Goal: Information Seeking & Learning: Learn about a topic

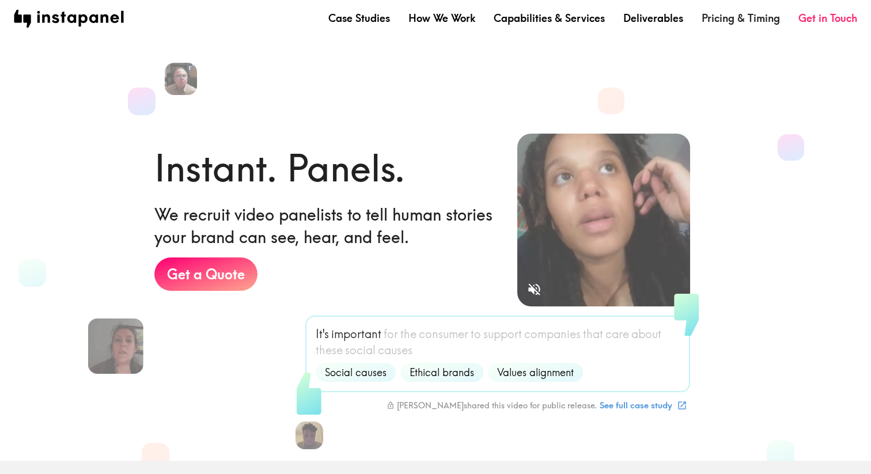
click at [725, 18] on link "Pricing & Timing" at bounding box center [740, 18] width 78 height 14
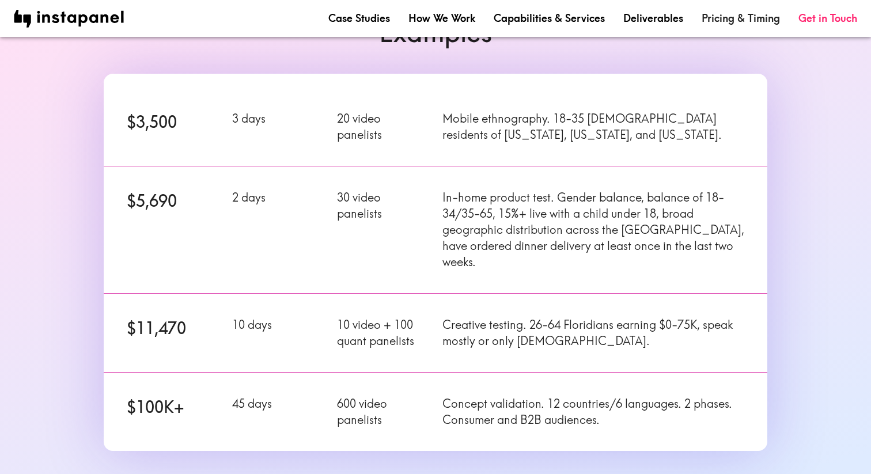
scroll to position [154, 0]
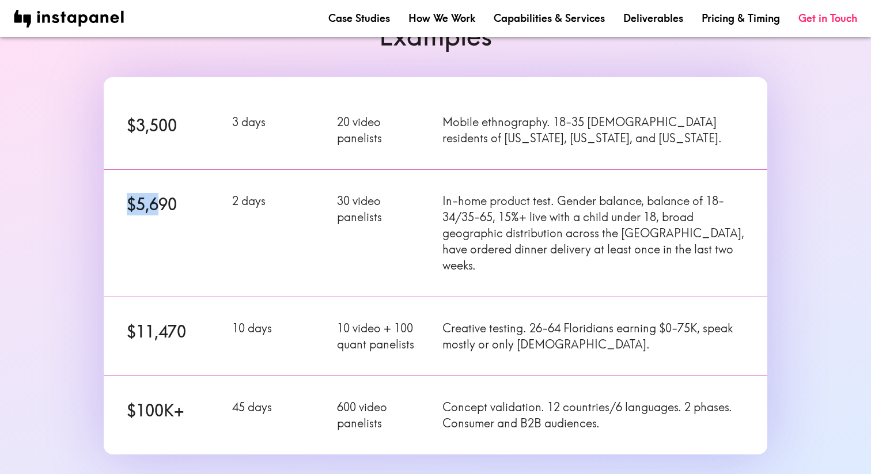
drag, startPoint x: 128, startPoint y: 208, endPoint x: 278, endPoint y: 200, distance: 150.0
click at [276, 200] on div "$5,690 2 days 30 video panelists In-home product test. Gender balance, balance …" at bounding box center [428, 226] width 677 height 141
click at [267, 211] on div "2 days" at bounding box center [270, 226] width 105 height 94
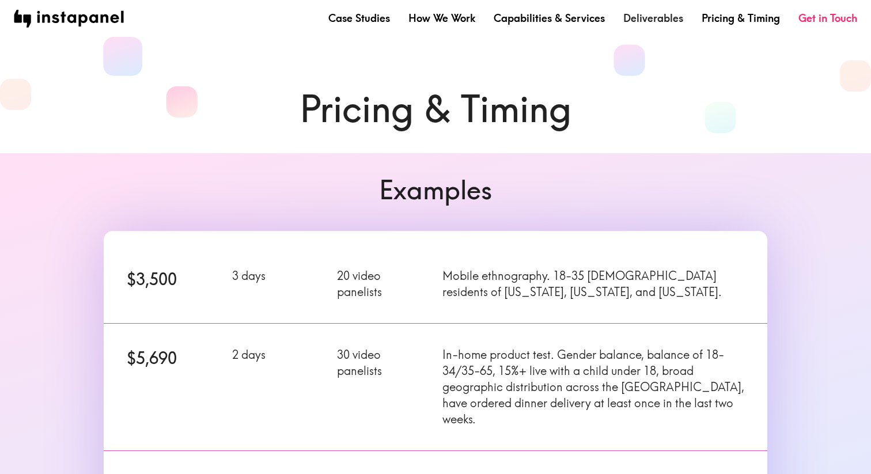
click at [643, 25] on link "Deliverables" at bounding box center [653, 18] width 60 height 14
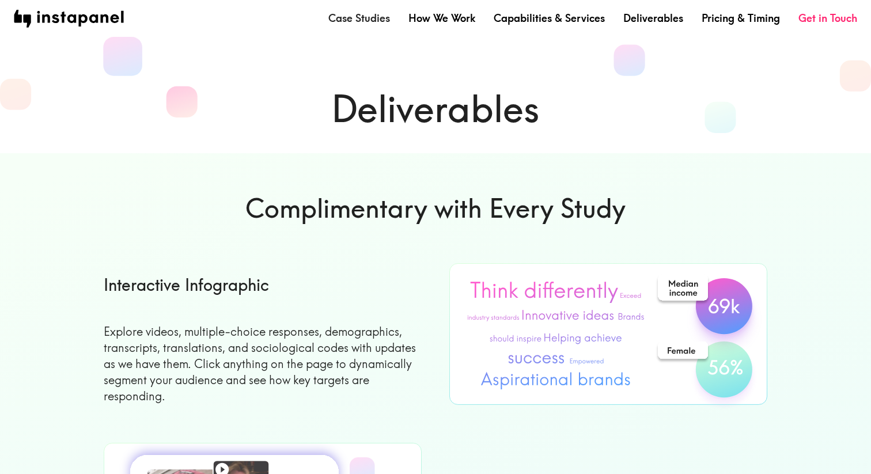
click at [360, 18] on link "Case Studies" at bounding box center [359, 18] width 62 height 14
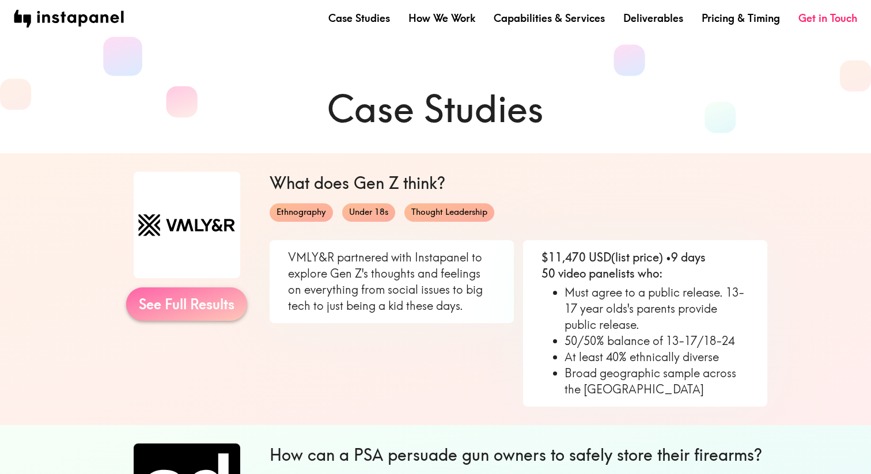
click at [189, 310] on link "See Full Results" at bounding box center [186, 303] width 121 height 33
click at [457, 18] on link "How We Work" at bounding box center [441, 18] width 67 height 14
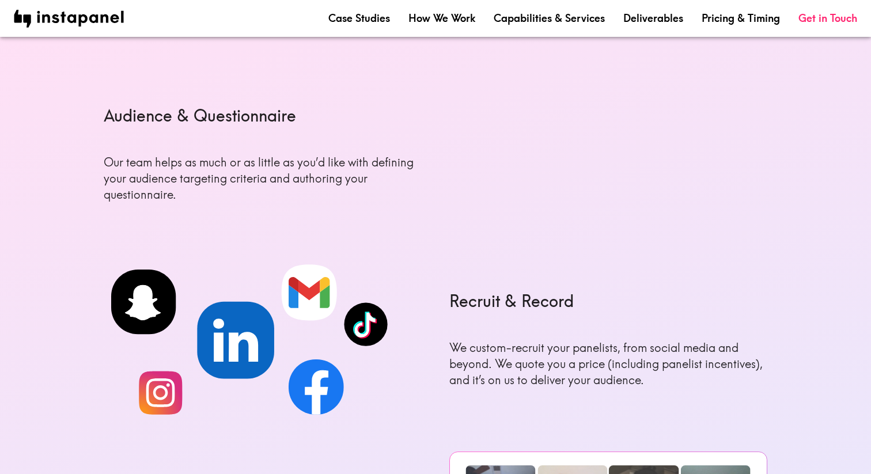
scroll to position [114, 0]
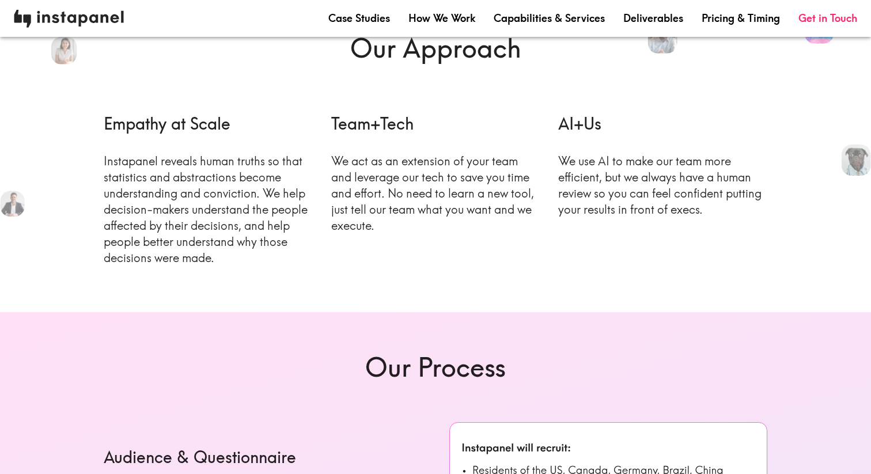
click at [79, 20] on img at bounding box center [69, 19] width 110 height 18
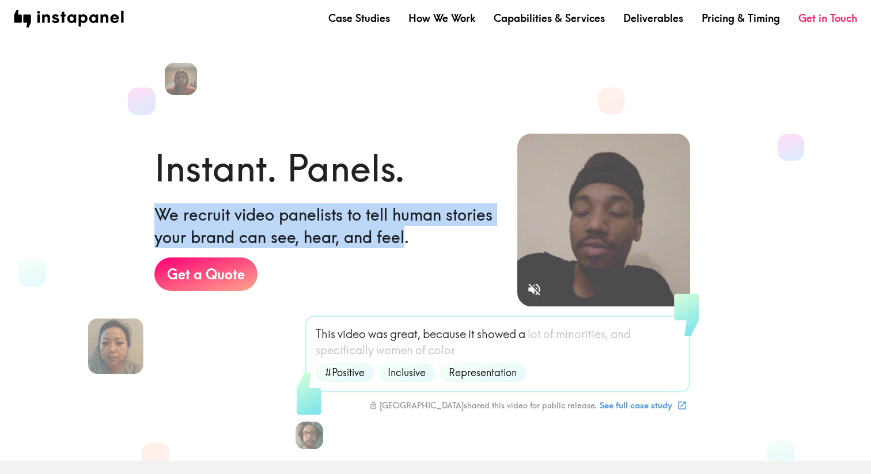
drag, startPoint x: 160, startPoint y: 213, endPoint x: 404, endPoint y: 232, distance: 245.5
click at [404, 232] on h6 "We recruit video panelists to tell human stories your brand can see, hear, and …" at bounding box center [326, 225] width 344 height 45
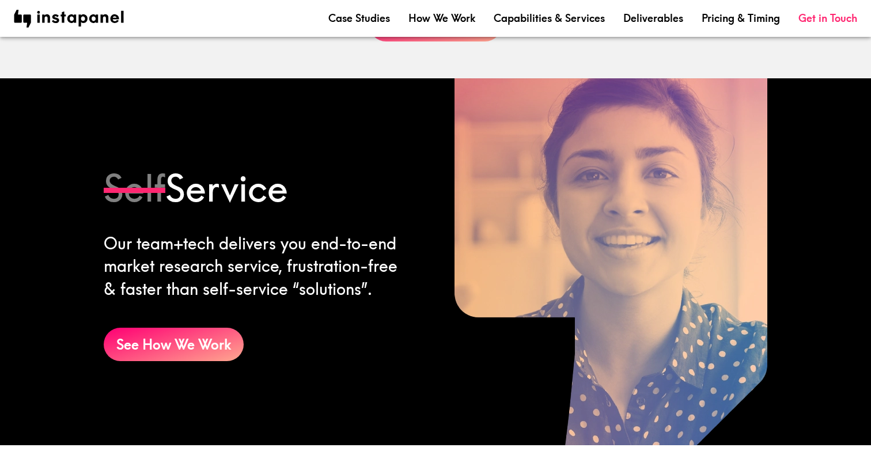
click at [297, 284] on div "Our team+tech delivers you end-to-end market research service, frustration-free…" at bounding box center [256, 266] width 305 height 68
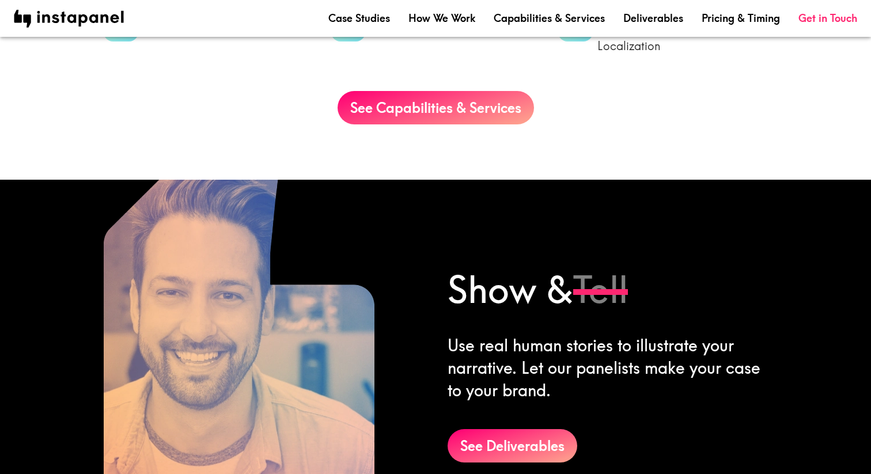
scroll to position [1379, 0]
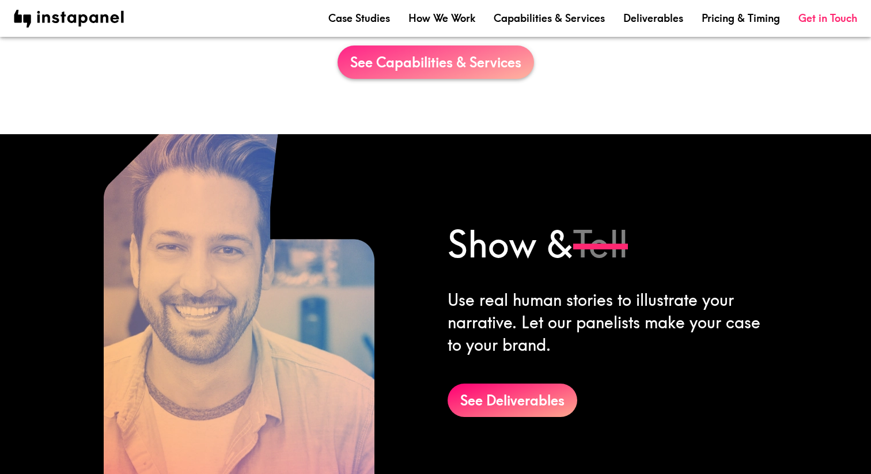
click at [398, 61] on link "See Capabilities & Services" at bounding box center [435, 61] width 196 height 33
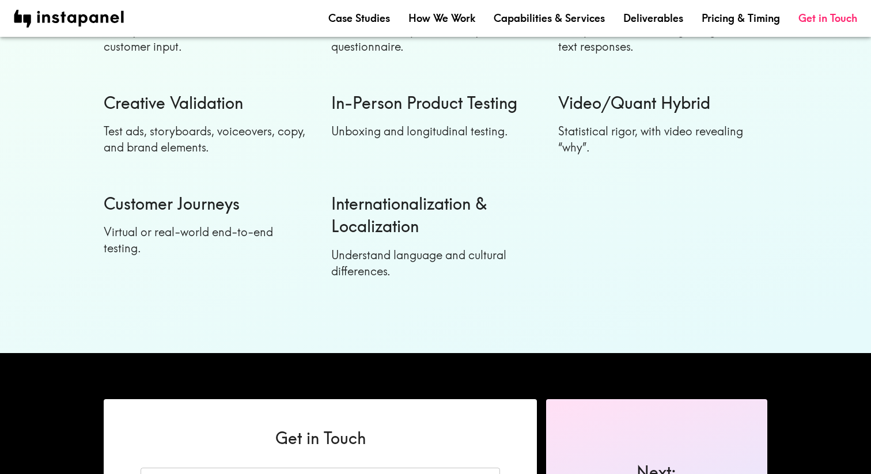
scroll to position [1434, 0]
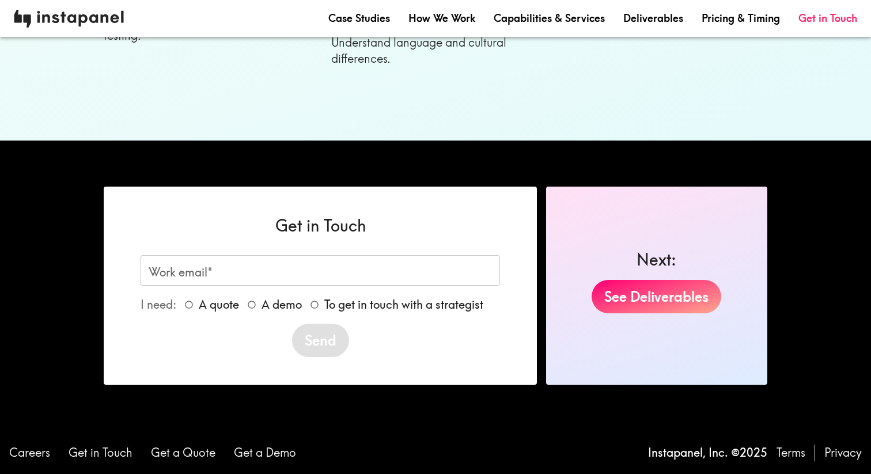
drag, startPoint x: 31, startPoint y: 13, endPoint x: 22, endPoint y: 19, distance: 10.9
click at [98, 20] on img at bounding box center [69, 19] width 110 height 18
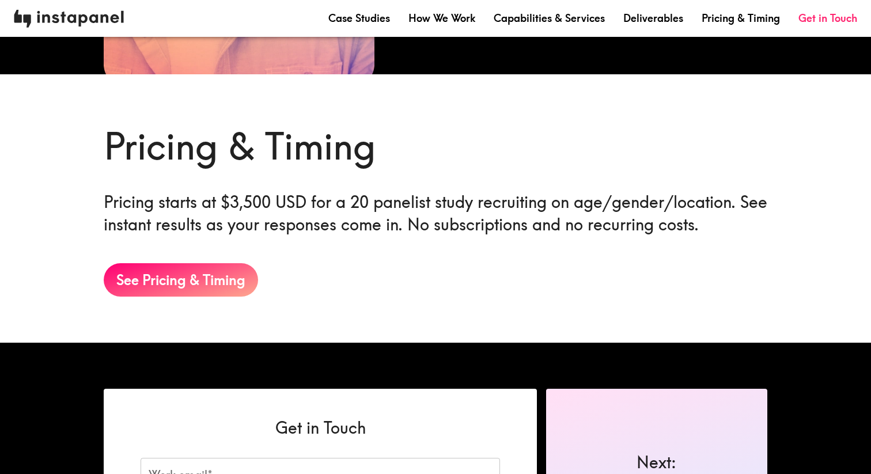
scroll to position [1803, 0]
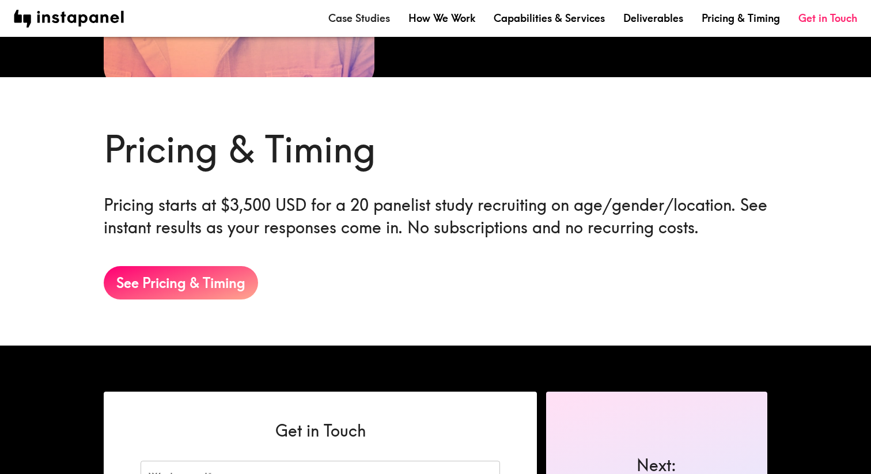
click at [373, 18] on link "Case Studies" at bounding box center [359, 18] width 62 height 14
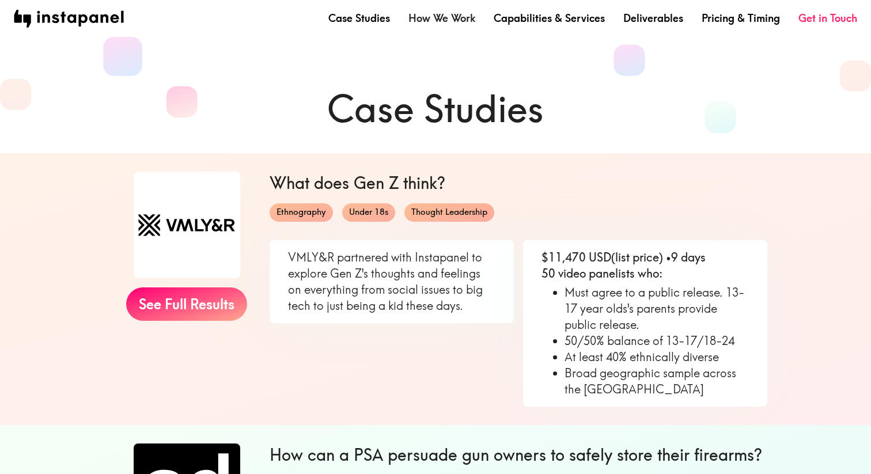
click at [437, 15] on link "How We Work" at bounding box center [441, 18] width 67 height 14
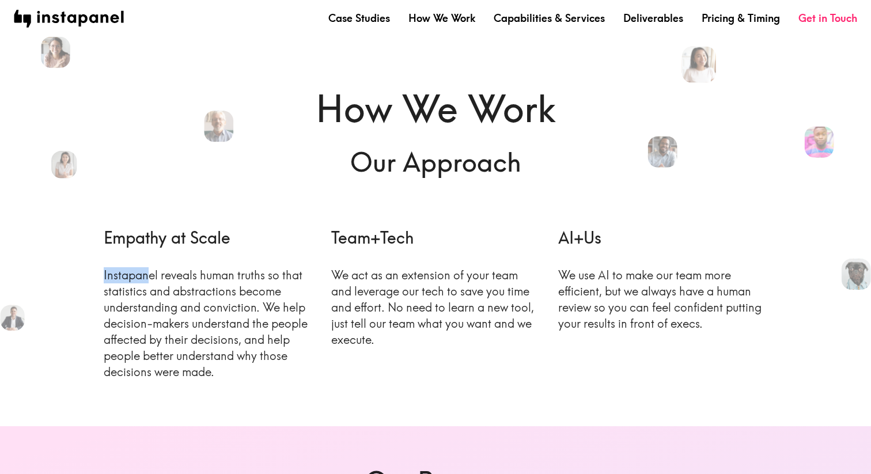
drag, startPoint x: 105, startPoint y: 277, endPoint x: 150, endPoint y: 274, distance: 45.0
click at [150, 274] on p "Instapanel reveals human truths so that statistics and abstractions become unde…" at bounding box center [208, 323] width 209 height 113
click at [213, 313] on p "Instapanel reveals human truths so that statistics and abstractions become unde…" at bounding box center [208, 323] width 209 height 113
click at [264, 305] on p "Instapanel reveals human truths so that statistics and abstractions become unde…" at bounding box center [208, 323] width 209 height 113
click at [126, 294] on p "Instapanel reveals human truths so that statistics and abstractions become unde…" at bounding box center [208, 323] width 209 height 113
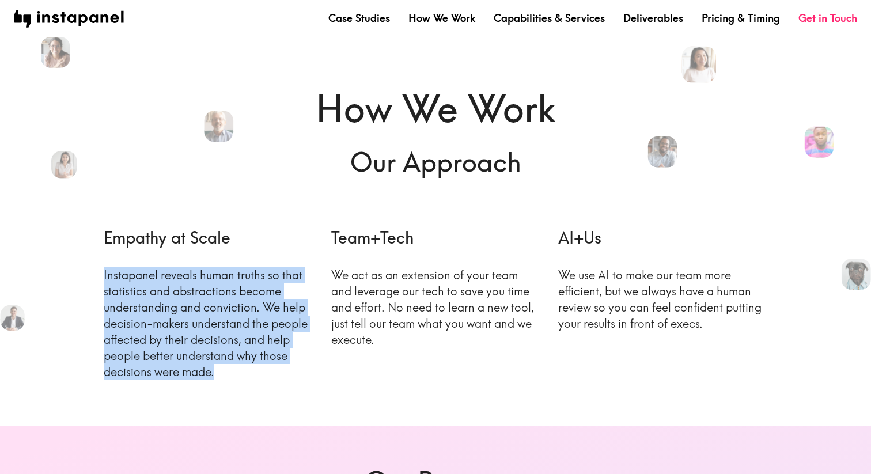
drag, startPoint x: 101, startPoint y: 276, endPoint x: 233, endPoint y: 384, distance: 170.3
click at [233, 384] on div "Empathy at Scale Instapanel reveals human truths so that statistics and abstrac…" at bounding box center [198, 303] width 227 height 191
copy p "Instapanel reveals human truths so that statistics and abstractions become unde…"
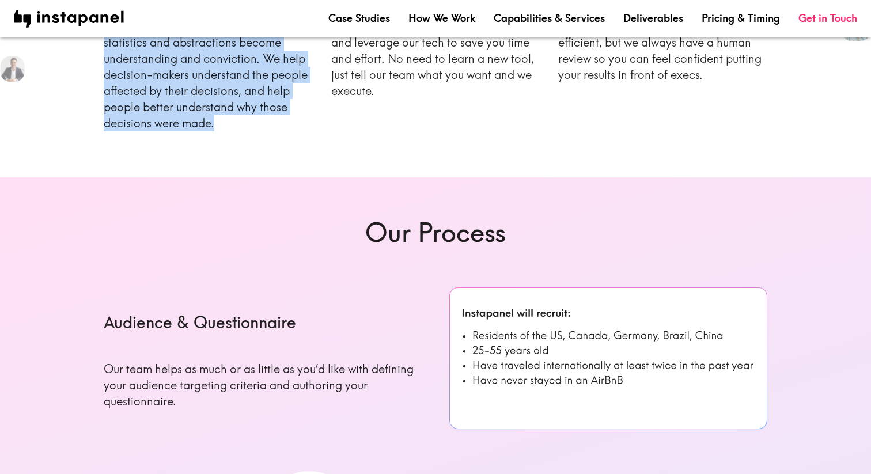
scroll to position [292, 0]
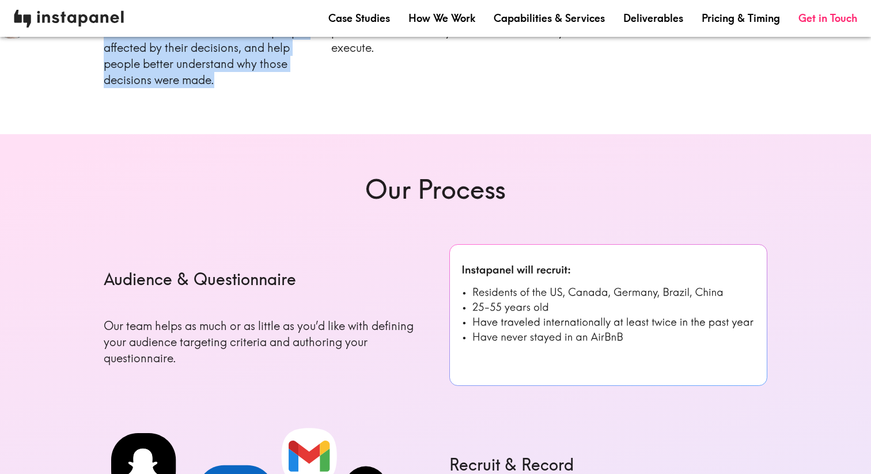
click at [76, 24] on img at bounding box center [69, 19] width 110 height 18
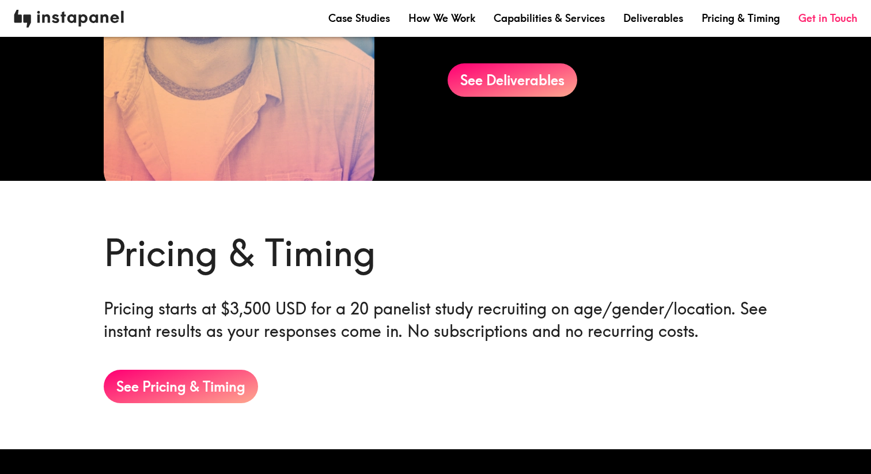
scroll to position [1653, 0]
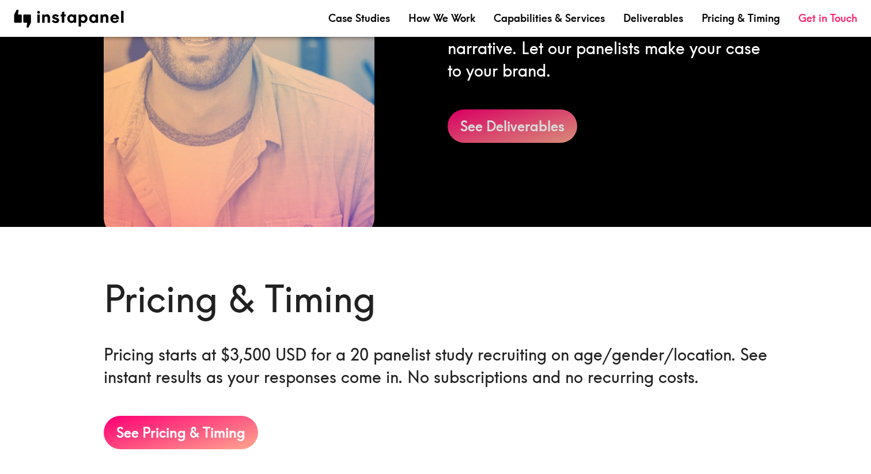
click at [516, 119] on link "See Deliverables" at bounding box center [512, 125] width 130 height 33
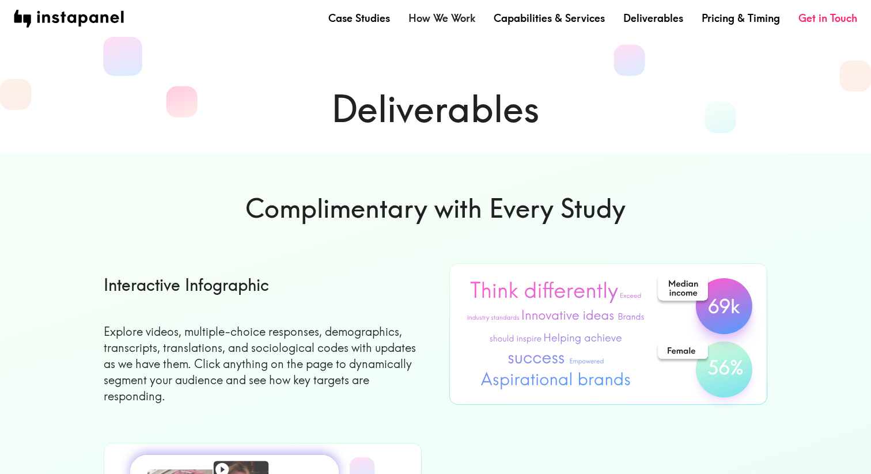
click at [453, 19] on link "How We Work" at bounding box center [441, 18] width 67 height 14
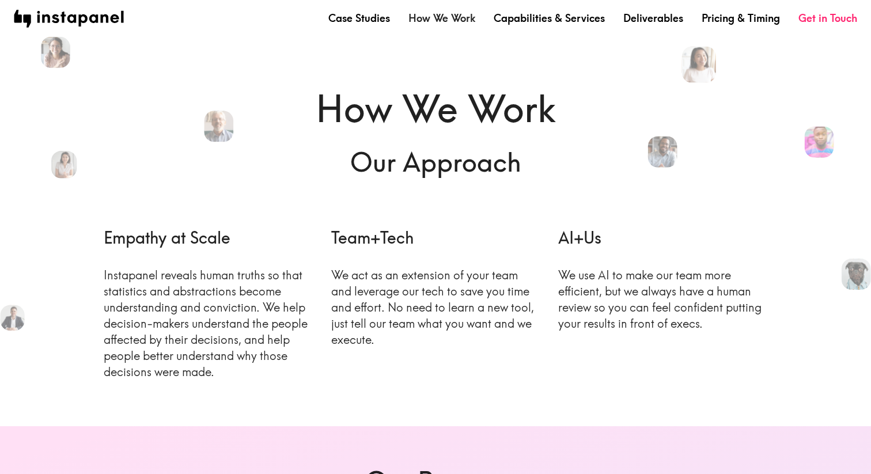
click at [421, 13] on link "How We Work" at bounding box center [441, 18] width 67 height 14
click at [566, 22] on link "Capabilities & Services" at bounding box center [549, 18] width 111 height 14
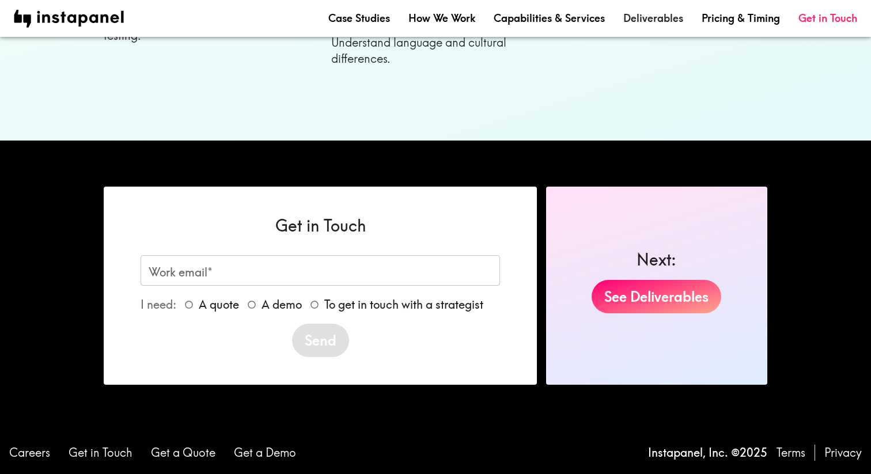
click at [645, 22] on link "Deliverables" at bounding box center [653, 18] width 60 height 14
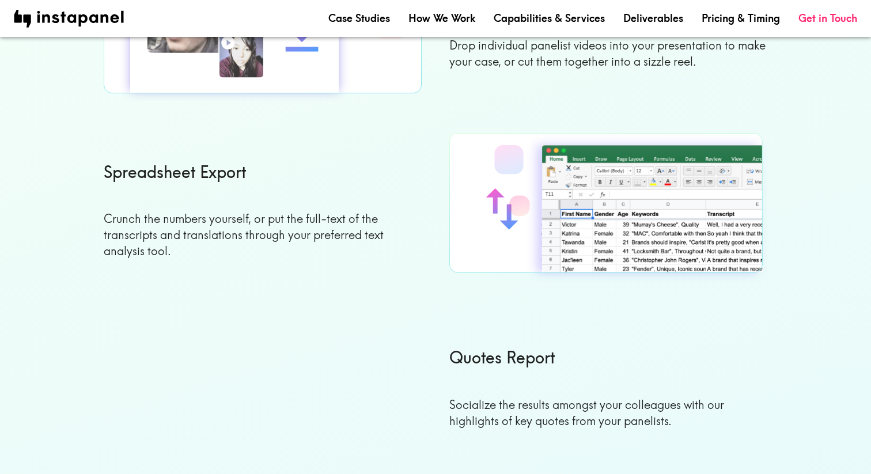
scroll to position [508, 0]
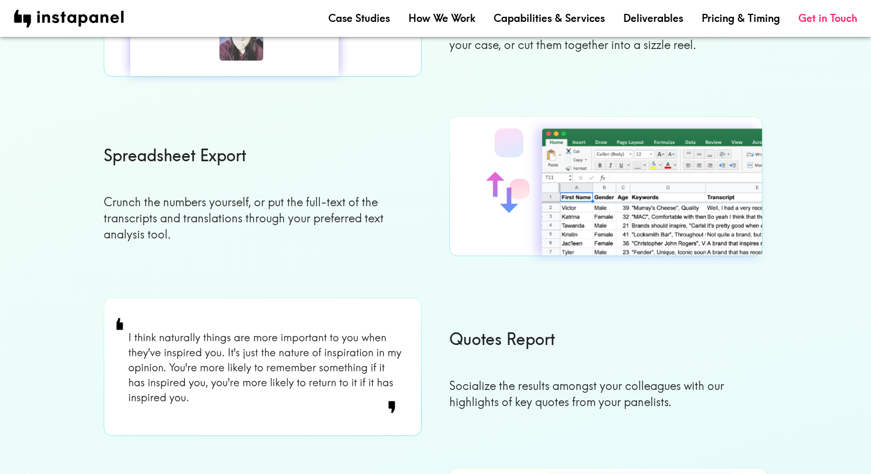
click at [401, 203] on p "Crunch the numbers yourself, or put the full-text of the transcripts and transl…" at bounding box center [263, 218] width 318 height 48
click at [397, 214] on p "Crunch the numbers yourself, or put the full-text of the transcripts and transl…" at bounding box center [263, 218] width 318 height 48
click at [339, 155] on h6 "Spreadsheet Export" at bounding box center [263, 155] width 318 height 22
click at [365, 146] on h6 "Spreadsheet Export" at bounding box center [263, 155] width 318 height 22
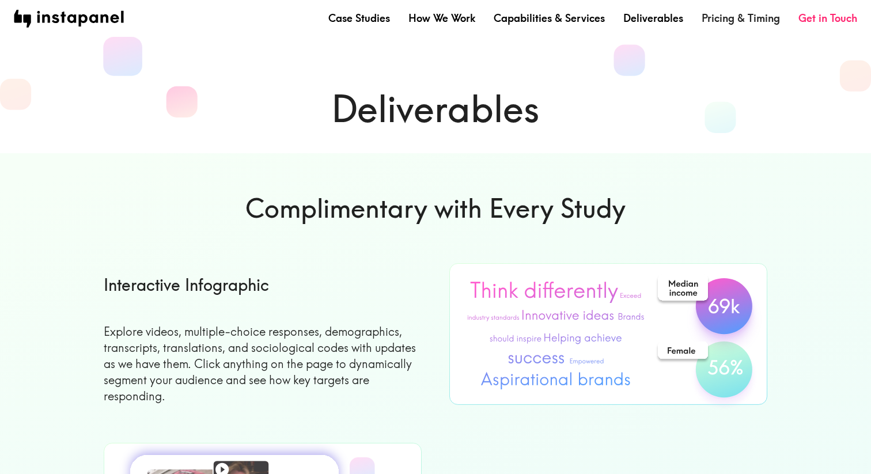
click at [711, 21] on link "Pricing & Timing" at bounding box center [740, 18] width 78 height 14
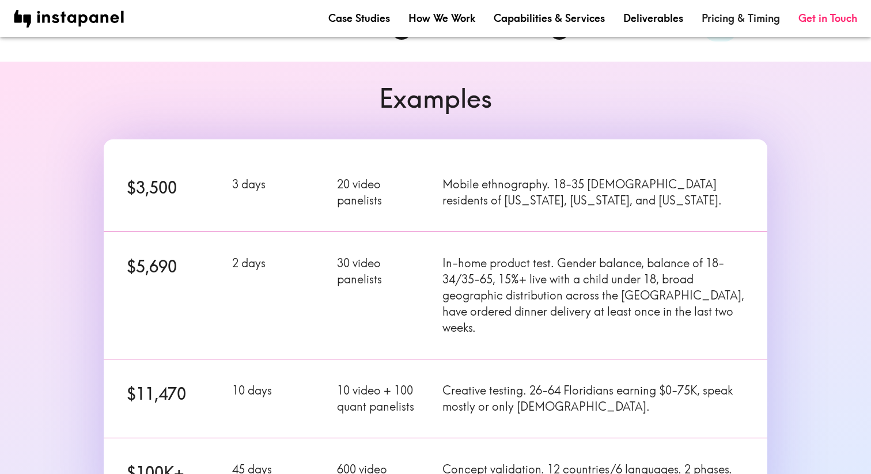
scroll to position [124, 0]
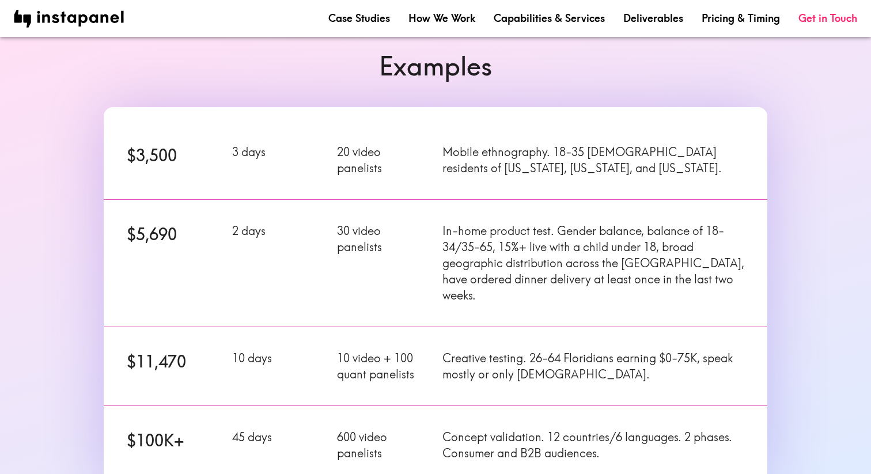
click at [65, 132] on section "Examples $3,500 3 days 20 video panelists Mobile ethnography. 18-35 female resi…" at bounding box center [435, 275] width 871 height 492
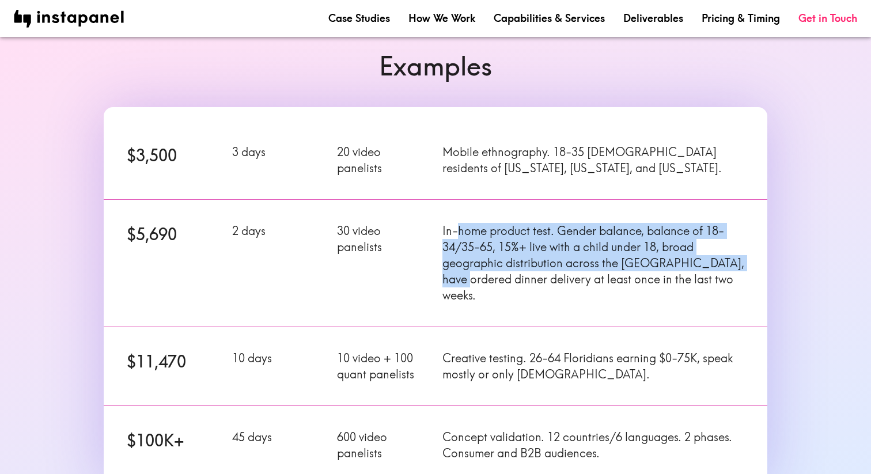
drag, startPoint x: 477, startPoint y: 273, endPoint x: 460, endPoint y: 224, distance: 52.1
click at [460, 224] on p "In-home product test. Gender balance, balance of 18-34/35-65, 15%+ live with a …" at bounding box center [593, 263] width 302 height 81
click at [478, 265] on p "In-home product test. Gender balance, balance of 18-34/35-65, 15%+ live with a …" at bounding box center [593, 263] width 302 height 81
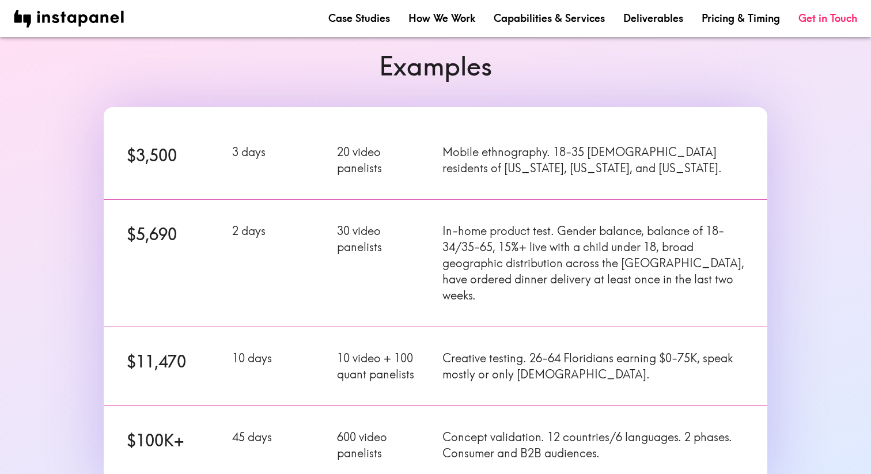
click at [69, 215] on section "Examples $3,500 3 days 20 video panelists Mobile ethnography. 18-35 female resi…" at bounding box center [435, 275] width 871 height 492
click at [67, 208] on section "Examples $3,500 3 days 20 video panelists Mobile ethnography. 18-35 female resi…" at bounding box center [435, 275] width 871 height 492
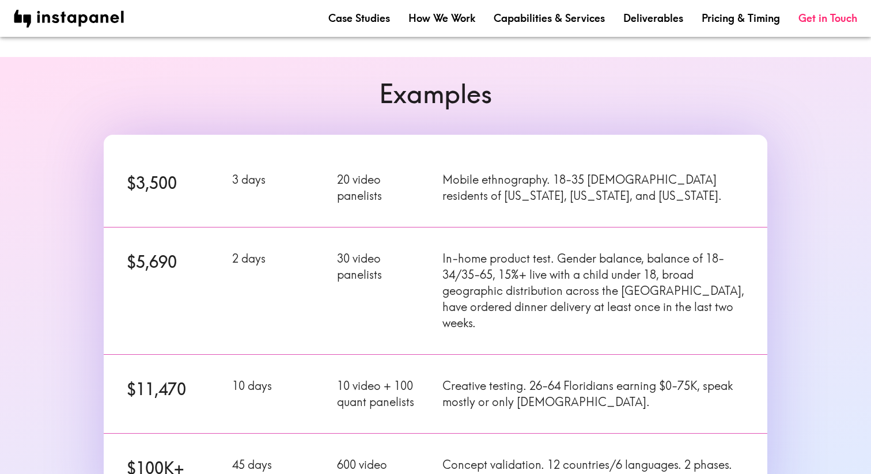
scroll to position [101, 0]
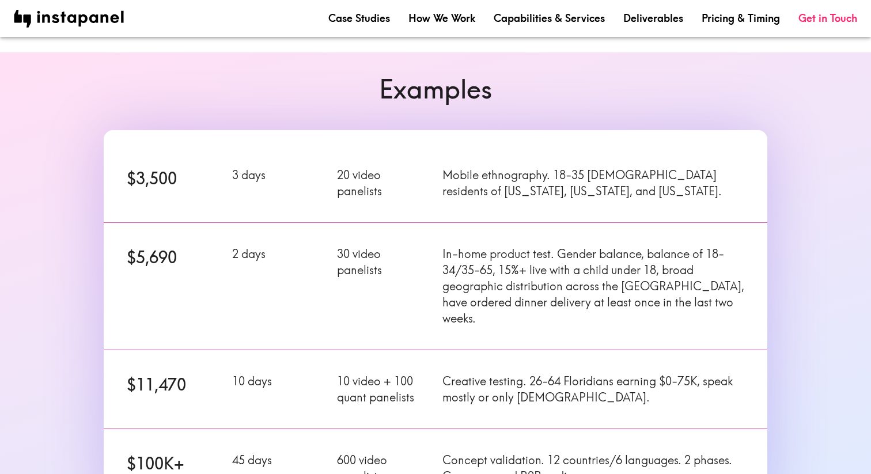
click at [136, 215] on div "$5,690 2 days 30 video panelists In-home product test. Gender balance, balance …" at bounding box center [428, 279] width 677 height 141
